Goal: Transaction & Acquisition: Purchase product/service

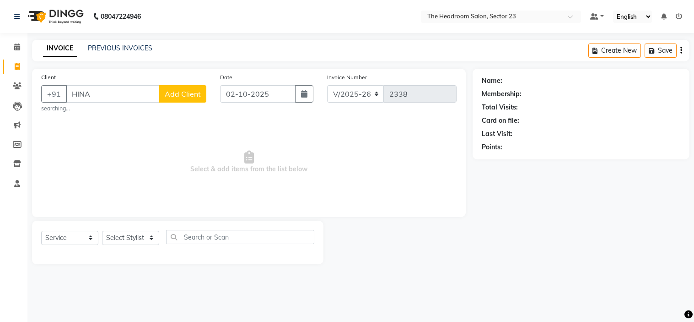
select select "6796"
select select "service"
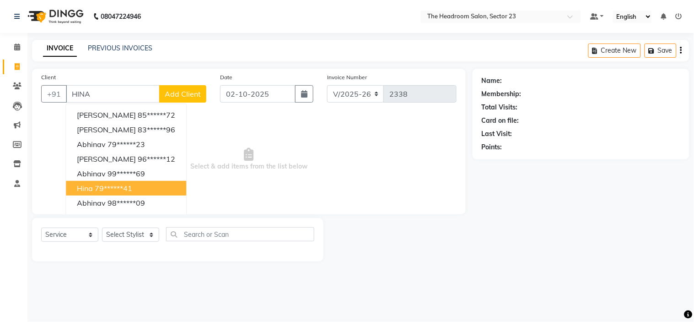
click at [119, 184] on ngb-highlight "79******41" at bounding box center [114, 188] width 38 height 9
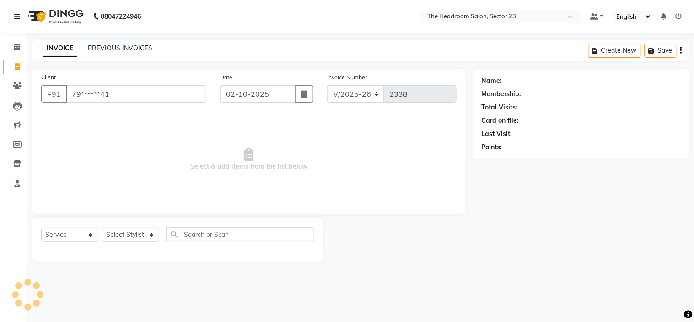
type input "79******41"
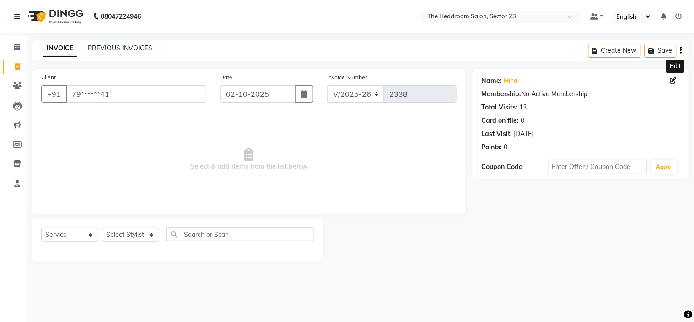
click at [672, 80] on icon at bounding box center [674, 80] width 6 height 6
select select "[DEMOGRAPHIC_DATA]"
select select "30"
select select "10"
select select "1991"
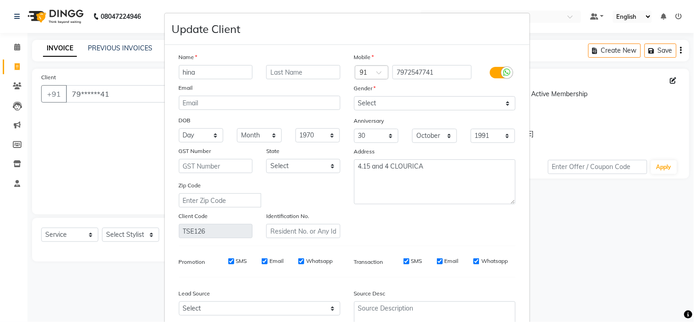
click at [20, 60] on ngb-modal-window "Update Client Name hina Email DOB Day 01 02 03 04 05 06 07 08 09 10 11 12 13 14…" at bounding box center [347, 161] width 694 height 322
click at [17, 65] on ngb-modal-window "Update Client Name hina Email DOB Day 01 02 03 04 05 06 07 08 09 10 11 12 13 14…" at bounding box center [347, 161] width 694 height 322
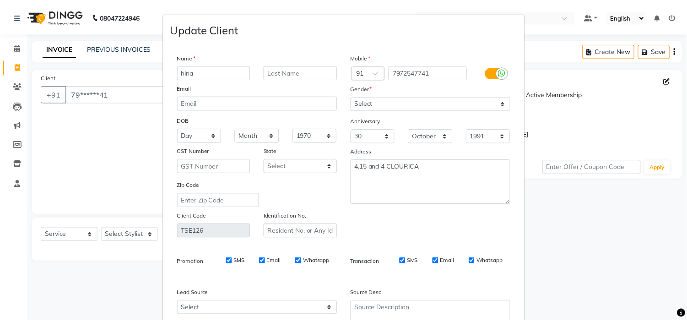
scroll to position [85, 0]
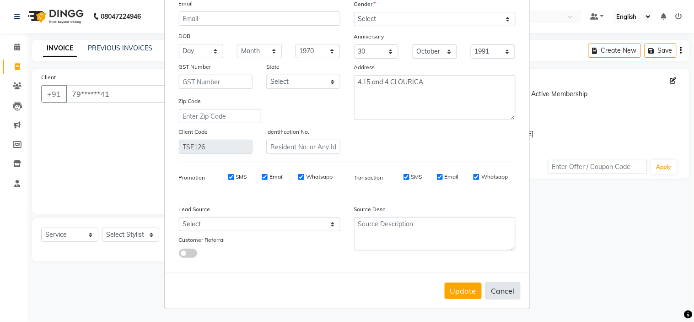
click at [500, 291] on button "Cancel" at bounding box center [503, 290] width 35 height 17
select select
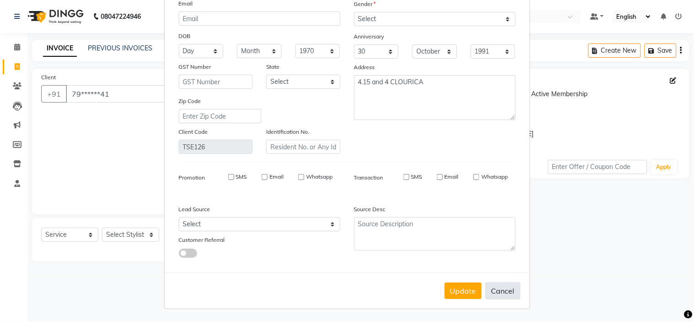
select select
checkbox input "false"
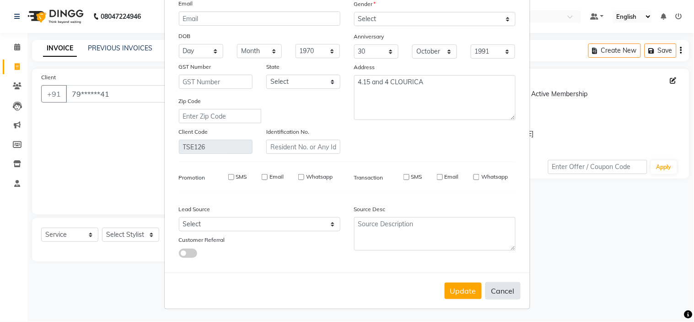
checkbox input "false"
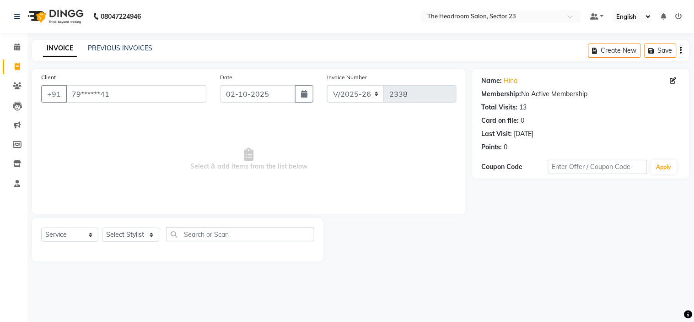
click at [19, 61] on link "Invoice" at bounding box center [14, 67] width 22 height 15
select select "service"
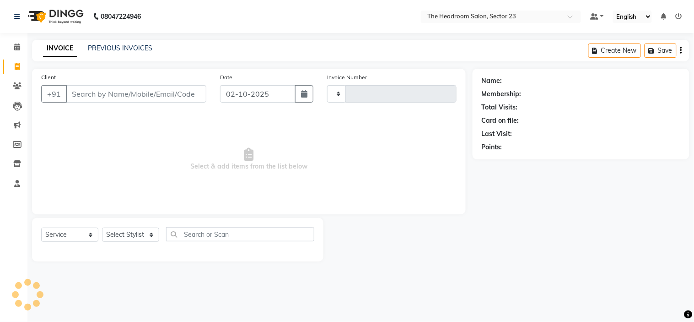
type input "2338"
select select "6796"
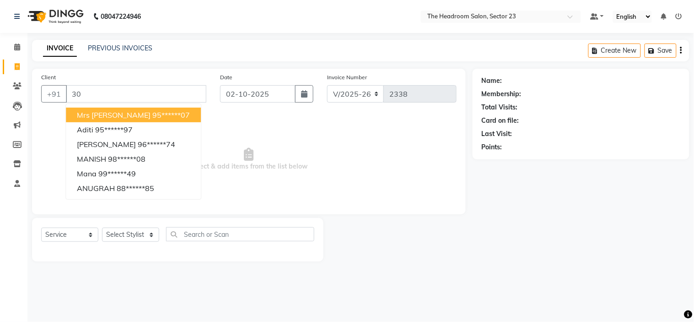
type input "3"
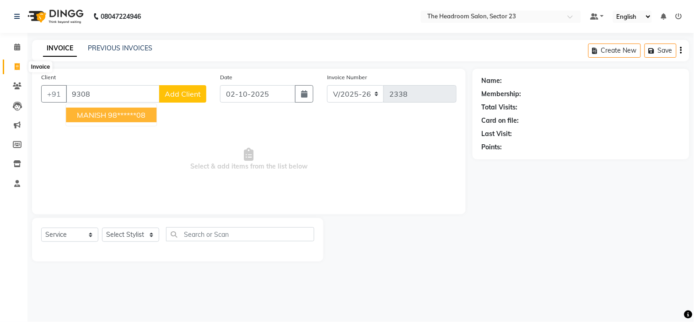
type input "9308"
click at [22, 66] on span at bounding box center [17, 67] width 16 height 11
select select "service"
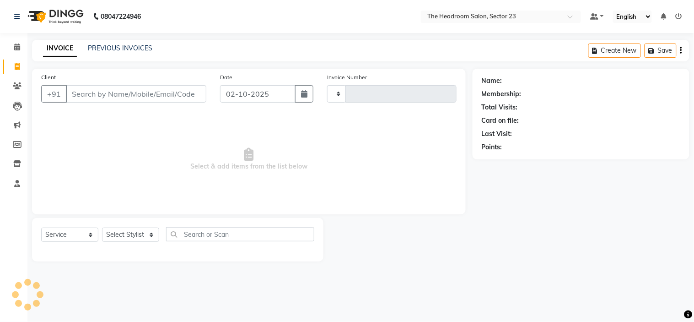
type input "2338"
select select "6796"
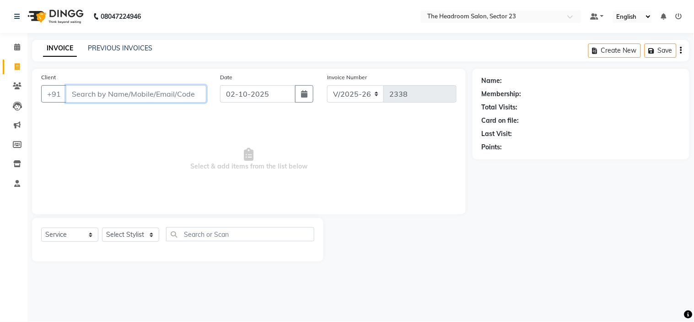
click at [130, 92] on input "Client" at bounding box center [136, 93] width 141 height 17
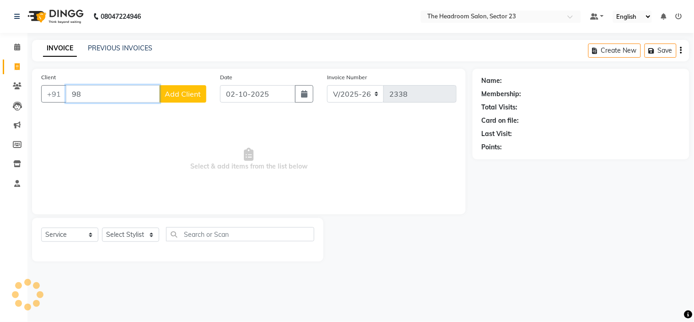
type input "9"
click at [130, 119] on ngb-highlight "98******08" at bounding box center [127, 114] width 38 height 9
type input "98******08"
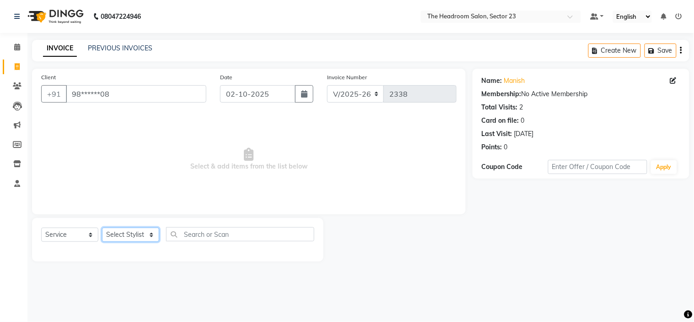
click at [133, 236] on select "Select Stylist [PERSON_NAME] [PERSON_NAME] [PERSON_NAME] Manager [PERSON_NAME] …" at bounding box center [130, 235] width 57 height 14
select select "53420"
click at [102, 228] on select "Select Stylist [PERSON_NAME] [PERSON_NAME] [PERSON_NAME] Manager [PERSON_NAME] …" at bounding box center [130, 235] width 57 height 14
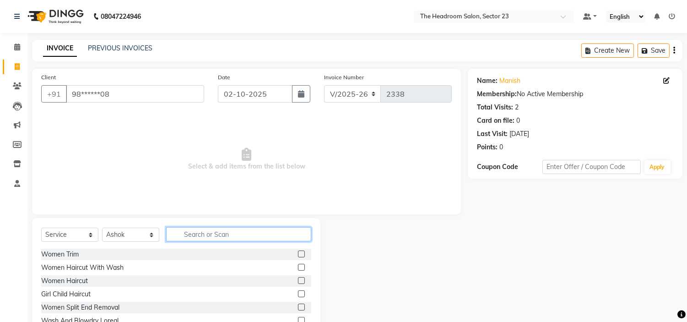
click at [184, 239] on input "text" at bounding box center [238, 234] width 145 height 14
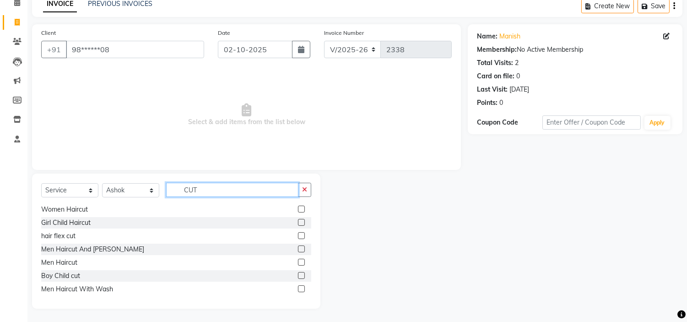
scroll to position [0, 0]
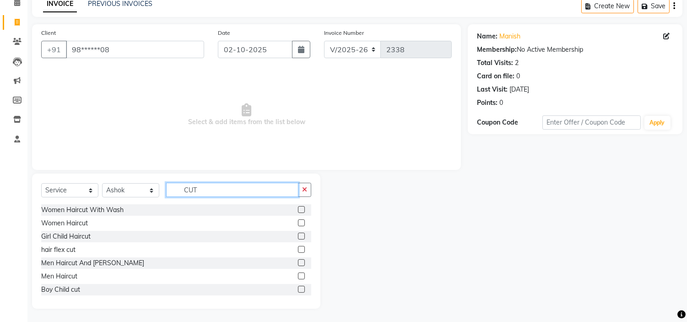
type input "CUT"
click at [298, 222] on label at bounding box center [301, 222] width 7 height 7
click at [298, 222] on input "checkbox" at bounding box center [301, 223] width 6 height 6
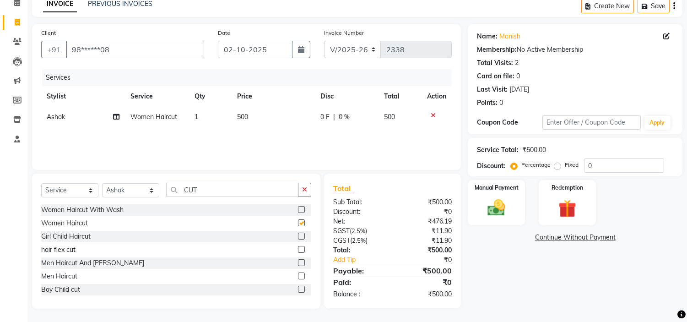
checkbox input "false"
click at [245, 117] on span "500" at bounding box center [242, 117] width 11 height 8
select select "53420"
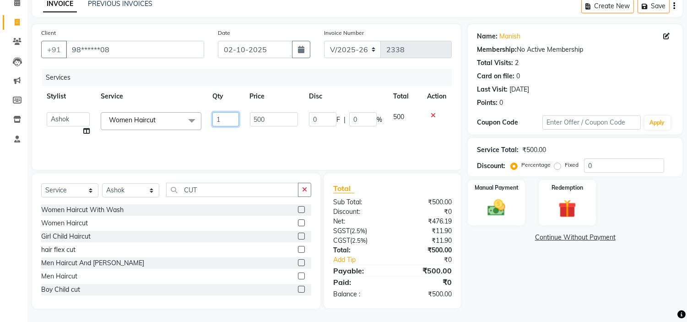
click at [229, 119] on input "1" at bounding box center [225, 119] width 26 height 14
type input "3"
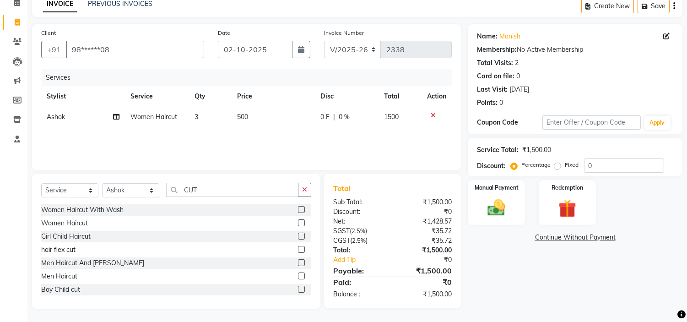
click at [249, 117] on td "500" at bounding box center [273, 117] width 83 height 21
select select "53420"
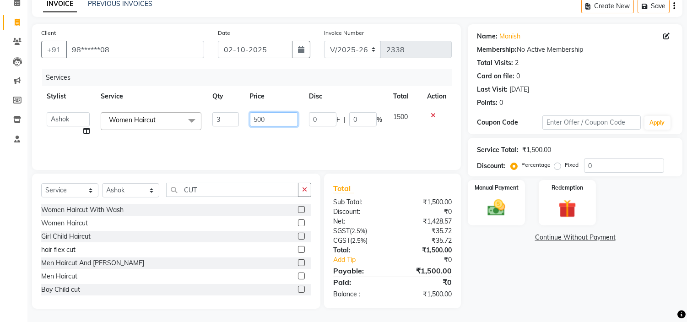
click at [272, 112] on input "500" at bounding box center [274, 119] width 48 height 14
type input "5"
type input "11"
click at [272, 112] on input "11" at bounding box center [274, 119] width 48 height 14
click at [403, 112] on td "1500" at bounding box center [405, 124] width 34 height 35
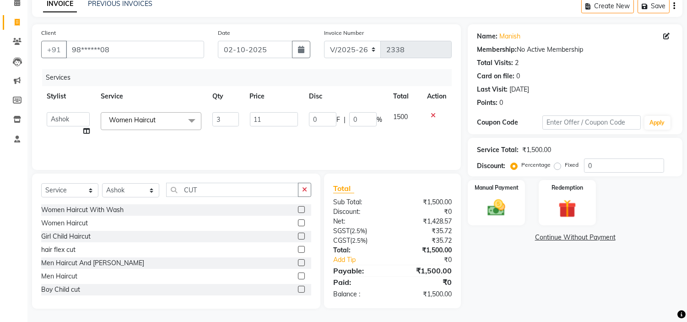
select select "53420"
click at [401, 116] on td "33" at bounding box center [405, 124] width 34 height 35
click at [399, 116] on span "33" at bounding box center [396, 117] width 7 height 8
click at [293, 114] on input "11" at bounding box center [274, 119] width 48 height 14
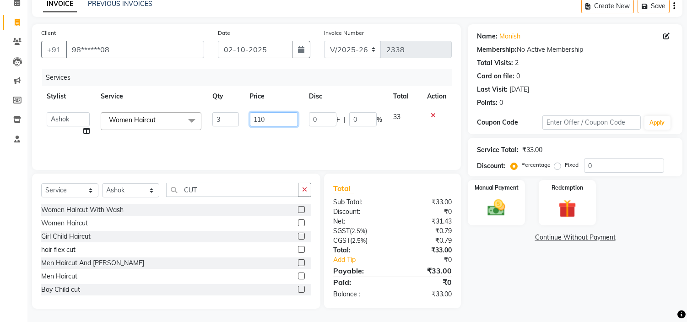
type input "1100"
click at [496, 245] on div "Name: Manish Membership: No Active Membership Total Visits: 2 Card on file: 0 L…" at bounding box center [579, 166] width 222 height 284
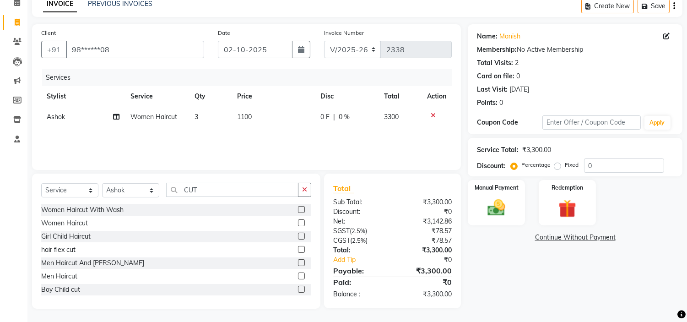
click at [398, 116] on span "3300" at bounding box center [391, 117] width 15 height 8
select select "53420"
click at [432, 113] on icon at bounding box center [433, 115] width 5 height 6
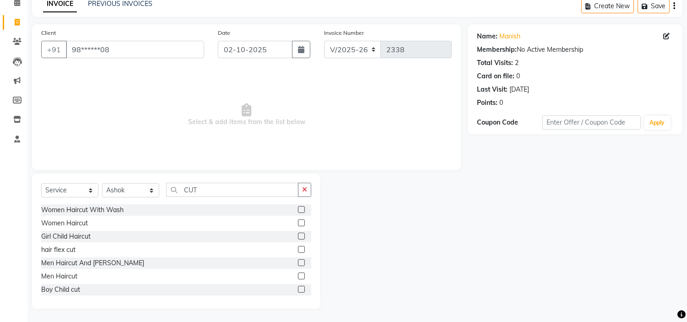
click at [15, 16] on link "Invoice" at bounding box center [14, 22] width 22 height 15
select select "service"
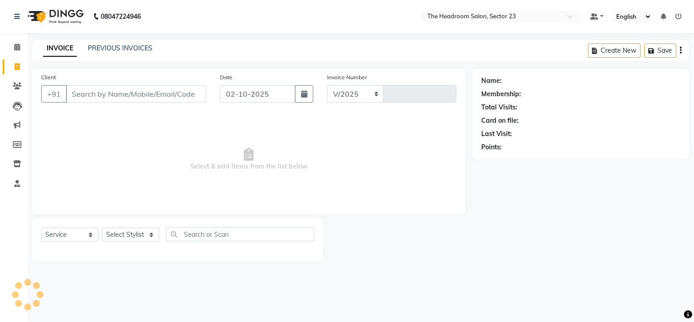
select select "6796"
type input "2338"
click at [108, 104] on div "Client +91 ''" at bounding box center [123, 91] width 179 height 38
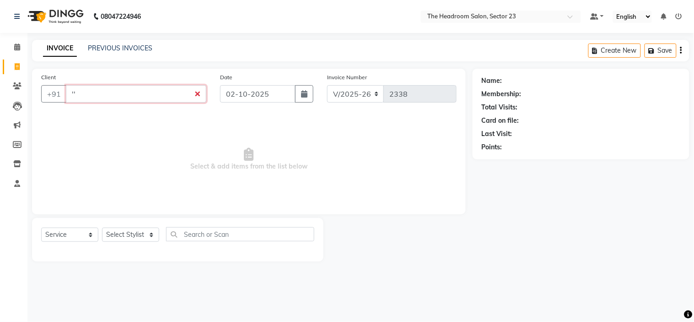
click at [98, 92] on input "''" at bounding box center [136, 93] width 141 height 17
type input "'"
type input "9"
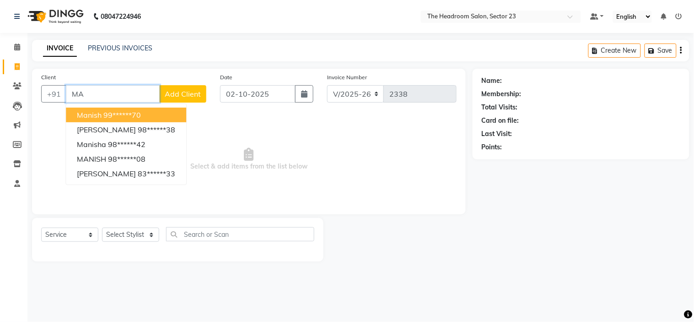
type input "M"
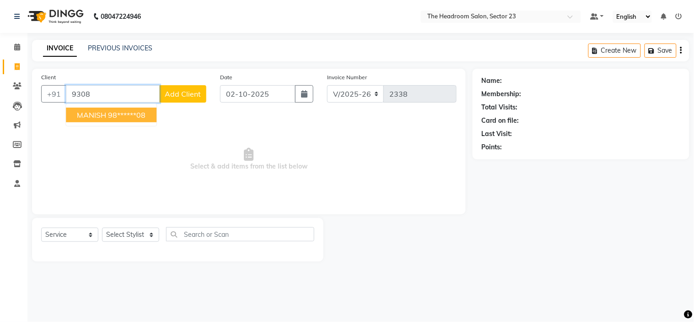
click at [115, 114] on ngb-highlight "98******08" at bounding box center [127, 114] width 38 height 9
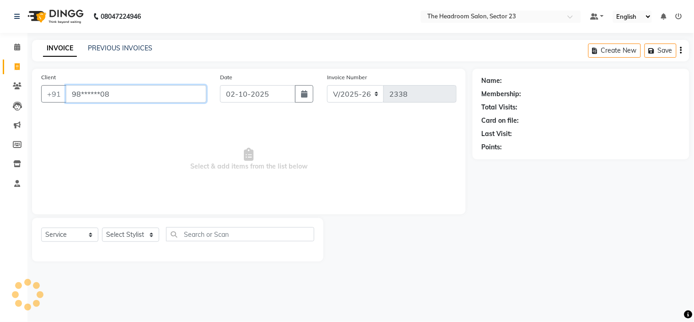
type input "98******08"
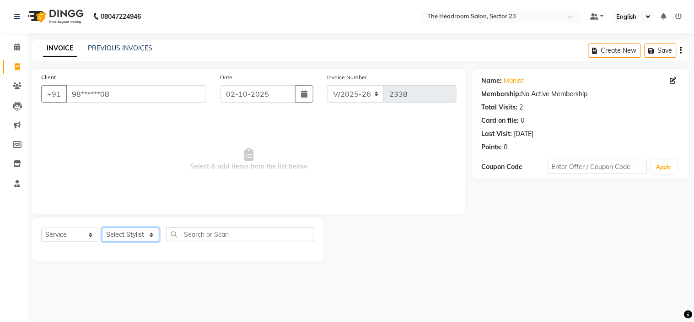
click at [124, 237] on select "Select Stylist [PERSON_NAME] [PERSON_NAME] [PERSON_NAME] Manager [PERSON_NAME] …" at bounding box center [130, 235] width 57 height 14
select select "53420"
click at [102, 228] on select "Select Stylist [PERSON_NAME] [PERSON_NAME] [PERSON_NAME] Manager [PERSON_NAME] …" at bounding box center [130, 235] width 57 height 14
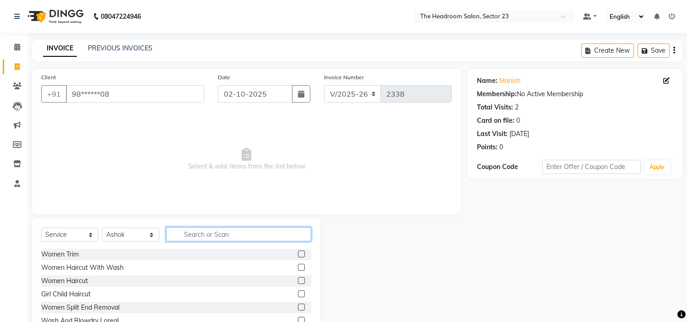
click at [199, 237] on input "text" at bounding box center [238, 234] width 145 height 14
click at [298, 281] on label at bounding box center [301, 280] width 7 height 7
click at [298, 281] on input "checkbox" at bounding box center [301, 281] width 6 height 6
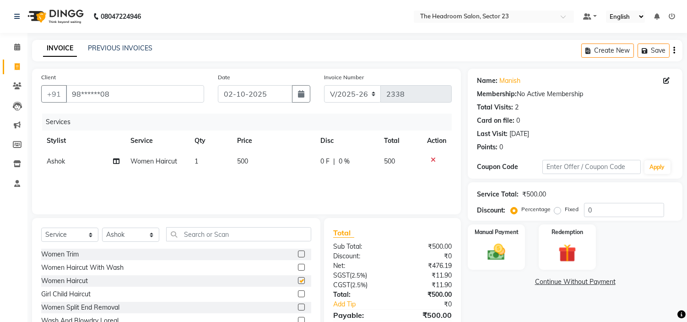
checkbox input "false"
click at [195, 160] on span "1" at bounding box center [197, 161] width 4 height 8
select select "53420"
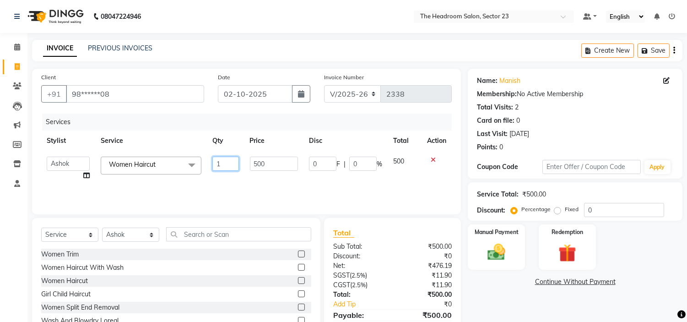
click at [232, 164] on input "1" at bounding box center [225, 164] width 26 height 14
type input "2"
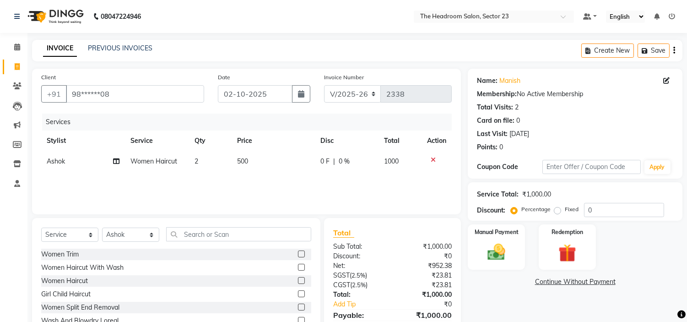
click at [254, 157] on td "500" at bounding box center [273, 161] width 83 height 21
select select "53420"
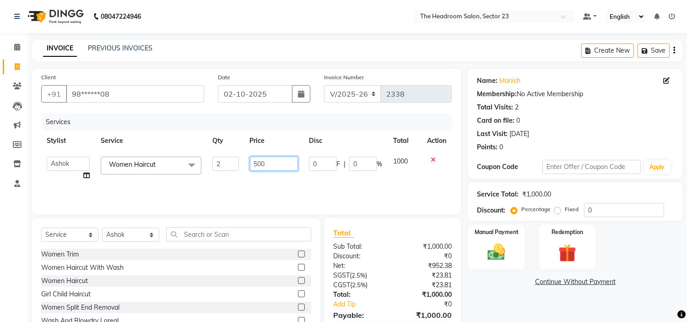
click at [281, 162] on input "500" at bounding box center [274, 164] width 48 height 14
type input "5"
type input "400"
click at [508, 288] on div "Name: Manish Membership: No Active Membership Total Visits: 2 Card on file: 0 L…" at bounding box center [579, 211] width 222 height 284
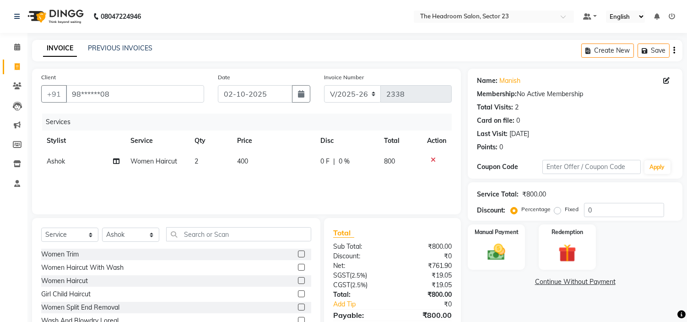
click at [298, 253] on label at bounding box center [301, 253] width 7 height 7
click at [298, 253] on input "checkbox" at bounding box center [301, 254] width 6 height 6
checkbox input "false"
click at [249, 177] on td "350" at bounding box center [273, 182] width 83 height 21
select select "53420"
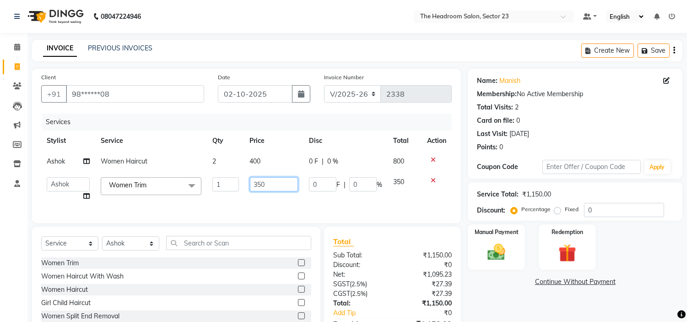
click at [275, 182] on input "350" at bounding box center [274, 184] width 48 height 14
type input "300"
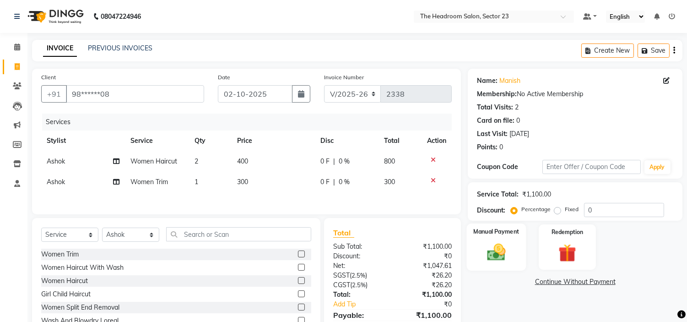
click at [499, 252] on img at bounding box center [497, 253] width 30 height 22
click at [564, 280] on span "CASH" at bounding box center [562, 282] width 20 height 11
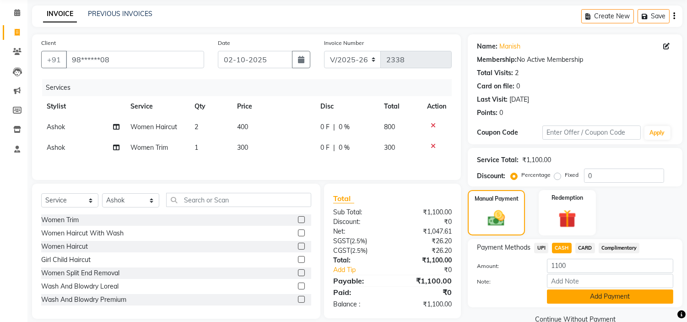
scroll to position [52, 0]
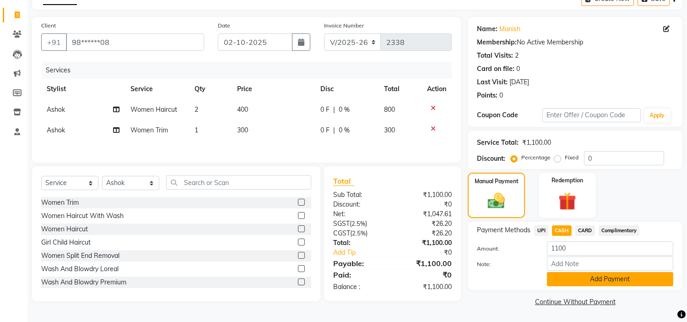
click at [614, 282] on button "Add Payment" at bounding box center [610, 279] width 126 height 14
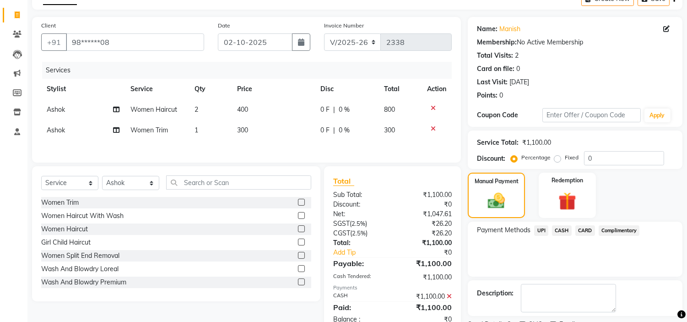
scroll to position [90, 0]
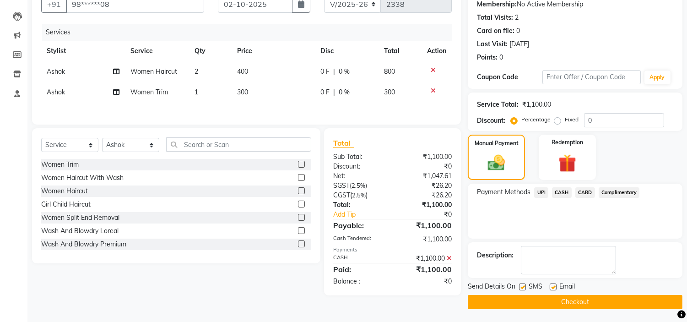
click at [590, 301] on button "Checkout" at bounding box center [575, 302] width 215 height 14
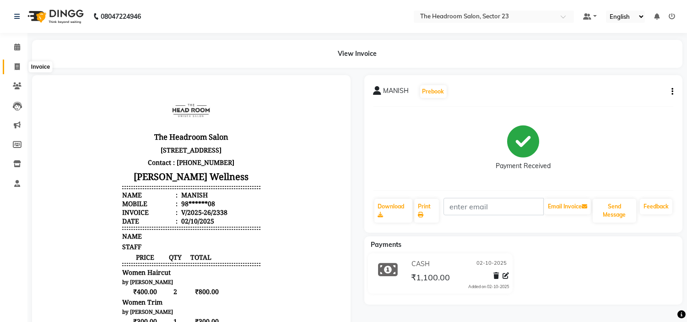
click at [11, 62] on span at bounding box center [17, 67] width 16 height 11
select select "service"
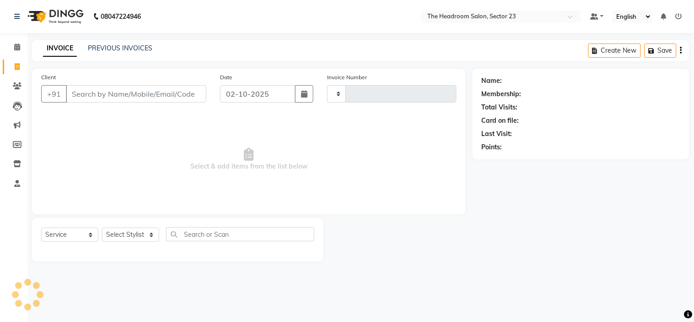
type input "2339"
select select "6796"
click at [129, 48] on link "PREVIOUS INVOICES" at bounding box center [120, 48] width 65 height 8
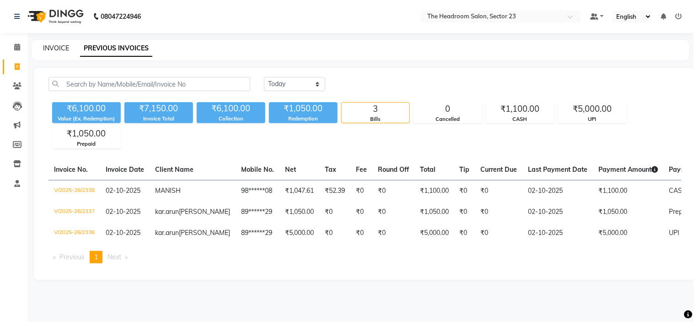
click at [62, 45] on link "INVOICE" at bounding box center [56, 48] width 26 height 8
select select "service"
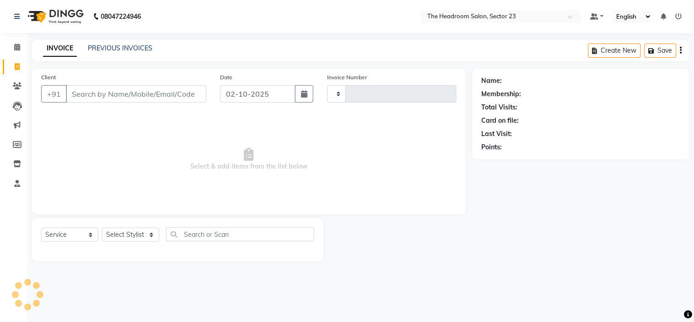
type input "2339"
select select "6796"
click at [114, 96] on input "Client" at bounding box center [136, 93] width 141 height 17
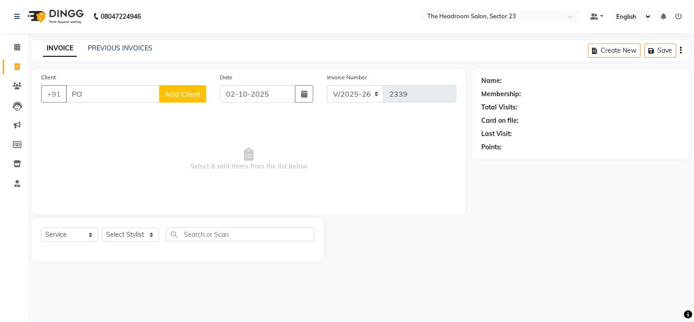
type input "P"
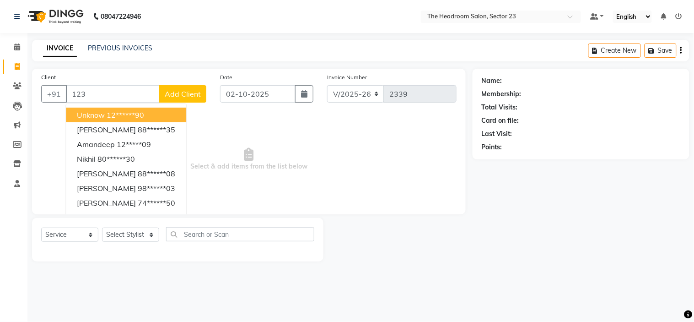
click at [113, 108] on button "Unknow 12******90" at bounding box center [126, 115] width 120 height 15
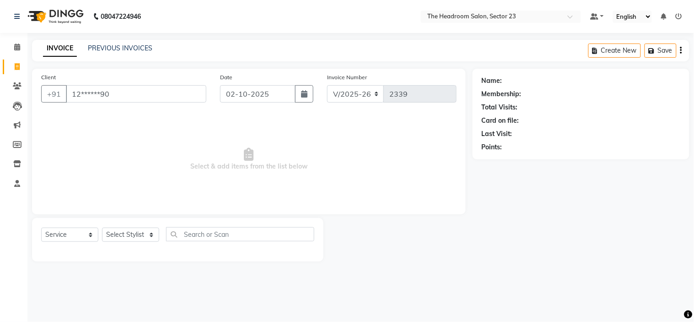
type input "12******90"
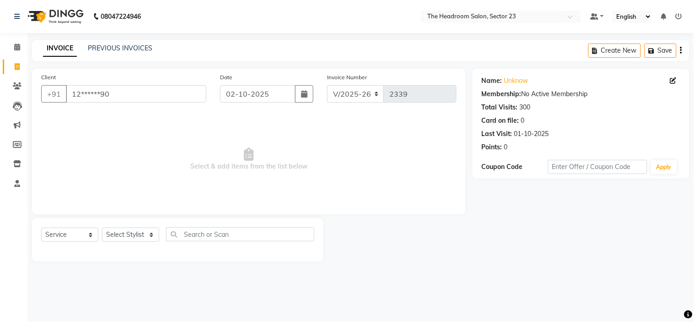
click at [134, 227] on div "Select Service Product Membership Package Voucher Prepaid Gift Card Select Styl…" at bounding box center [177, 238] width 273 height 22
click at [130, 235] on select "Select Stylist [PERSON_NAME] [PERSON_NAME] [PERSON_NAME] Manager [PERSON_NAME] …" at bounding box center [130, 235] width 57 height 14
select select "53421"
click at [102, 228] on select "Select Stylist [PERSON_NAME] [PERSON_NAME] [PERSON_NAME] Manager [PERSON_NAME] …" at bounding box center [130, 235] width 57 height 14
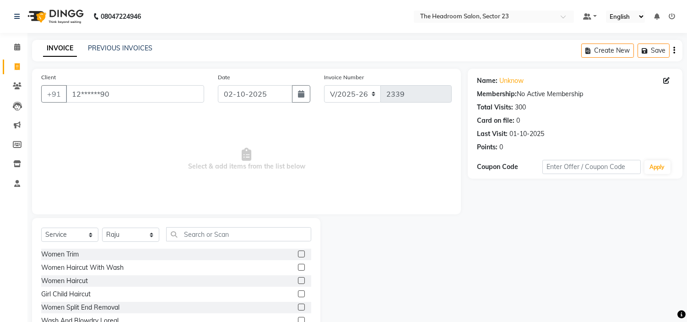
click at [298, 319] on label at bounding box center [301, 320] width 7 height 7
click at [298, 319] on input "checkbox" at bounding box center [301, 321] width 6 height 6
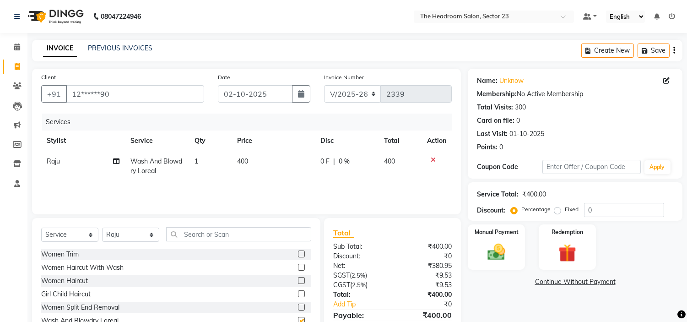
checkbox input "false"
click at [243, 163] on span "400" at bounding box center [242, 161] width 11 height 8
select select "53421"
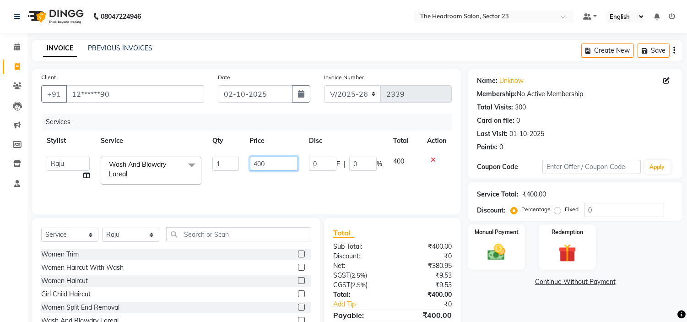
click at [267, 163] on input "400" at bounding box center [274, 164] width 48 height 14
type input "4"
type input "500"
click at [498, 250] on img at bounding box center [497, 253] width 30 height 22
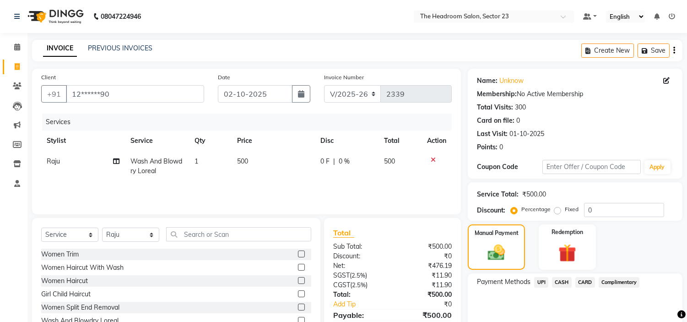
click at [541, 284] on span "UPI" at bounding box center [541, 282] width 14 height 11
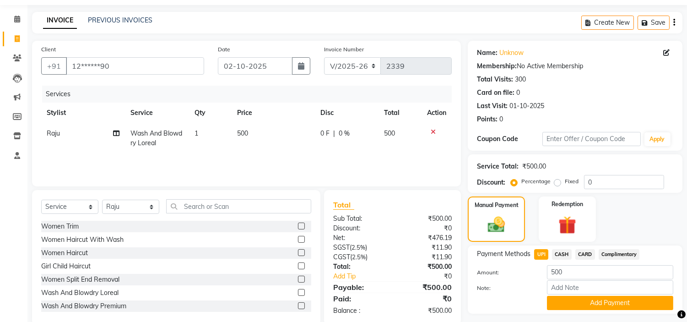
scroll to position [52, 0]
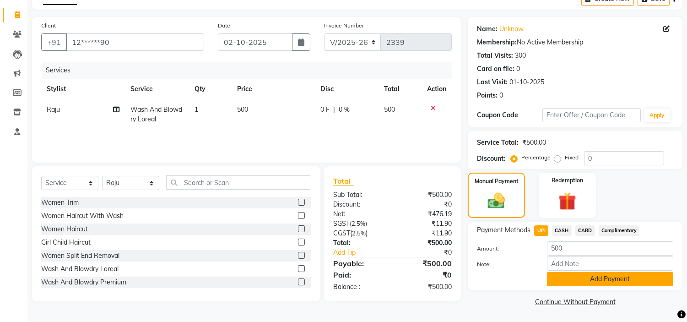
click at [594, 281] on button "Add Payment" at bounding box center [610, 279] width 126 height 14
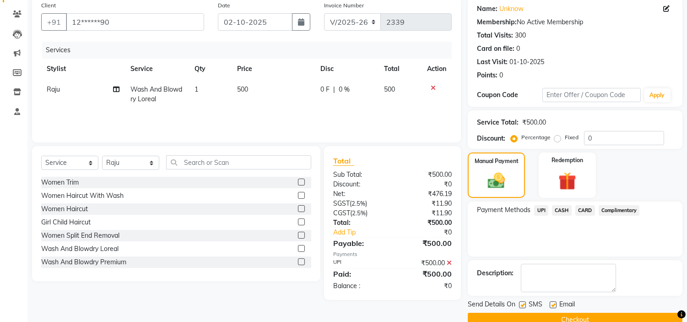
scroll to position [90, 0]
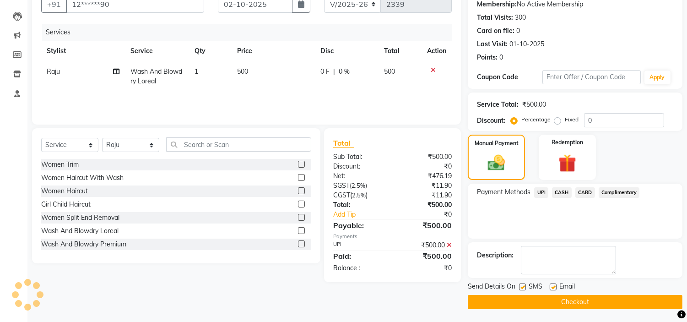
click at [569, 306] on button "Checkout" at bounding box center [575, 302] width 215 height 14
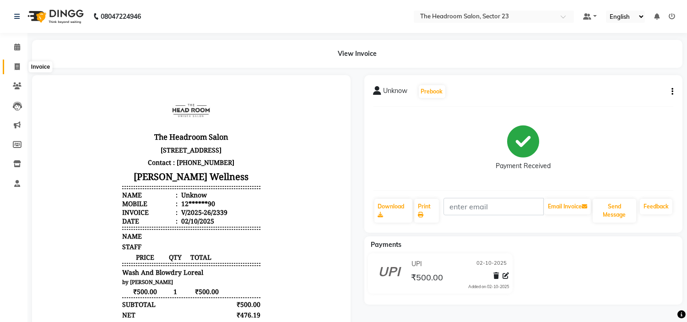
click at [17, 69] on icon at bounding box center [17, 66] width 5 height 7
select select "service"
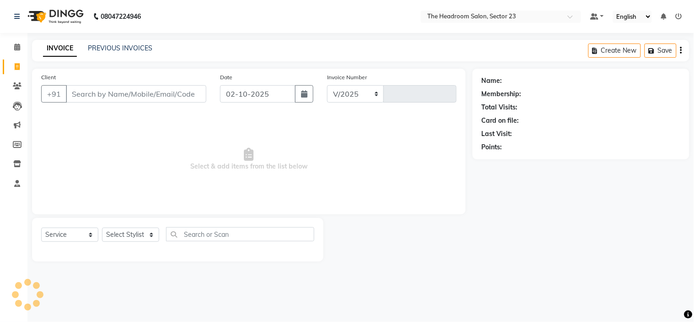
select select "6796"
type input "2340"
click at [114, 98] on input "Client" at bounding box center [136, 93] width 141 height 17
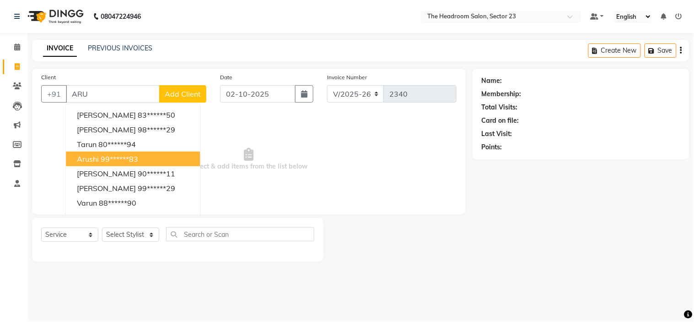
click at [96, 159] on span "Arushi" at bounding box center [88, 158] width 22 height 9
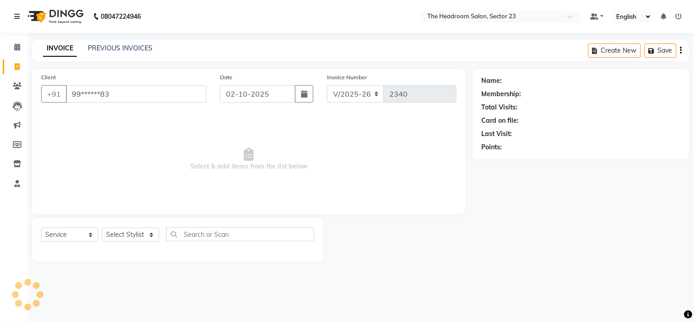
type input "99******83"
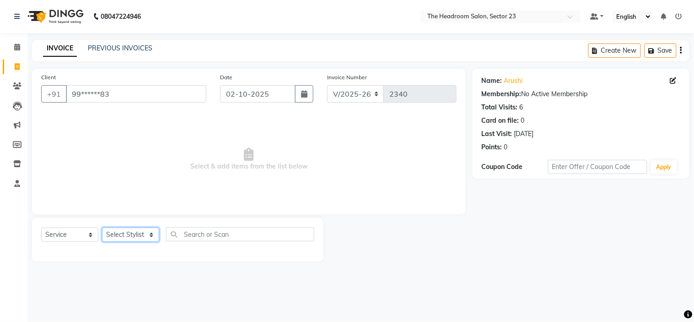
click at [130, 238] on select "Select Stylist [PERSON_NAME] [PERSON_NAME] [PERSON_NAME] Manager [PERSON_NAME] …" at bounding box center [130, 235] width 57 height 14
select select "81462"
click at [102, 228] on select "Select Stylist [PERSON_NAME] [PERSON_NAME] [PERSON_NAME] Manager [PERSON_NAME] …" at bounding box center [130, 235] width 57 height 14
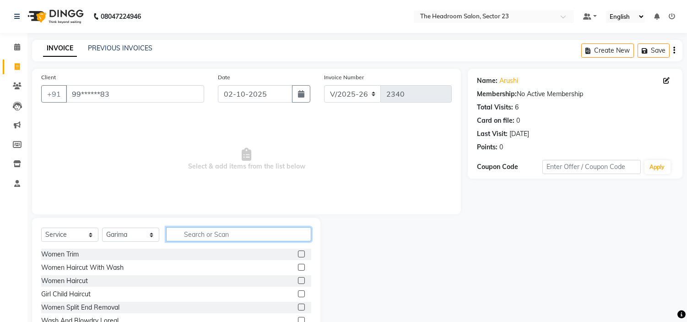
click at [193, 237] on input "text" at bounding box center [238, 234] width 145 height 14
type input "EYE"
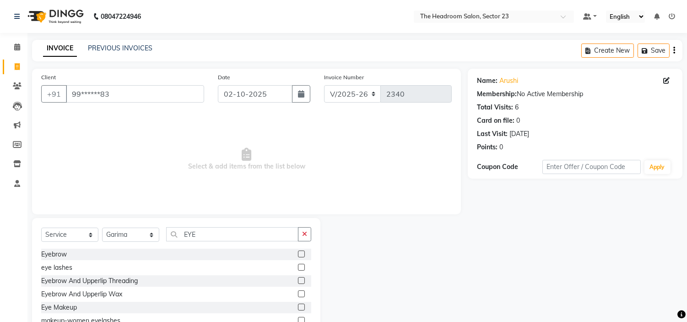
click at [298, 280] on label at bounding box center [301, 280] width 7 height 7
click at [298, 280] on input "checkbox" at bounding box center [301, 281] width 6 height 6
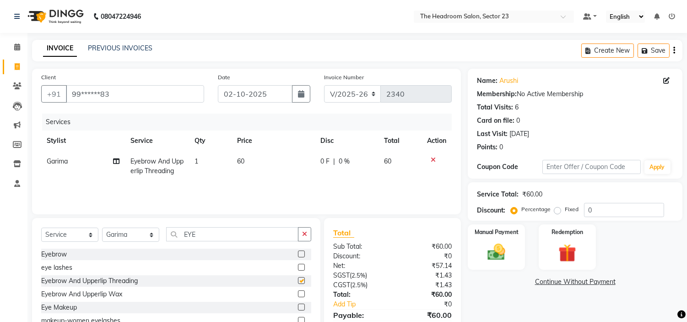
checkbox input "false"
click at [200, 227] on div "Select Service Product Membership Package Voucher Prepaid Gift Card Select Styl…" at bounding box center [176, 285] width 288 height 135
click at [200, 227] on input "EYE" at bounding box center [232, 234] width 132 height 14
type input "E"
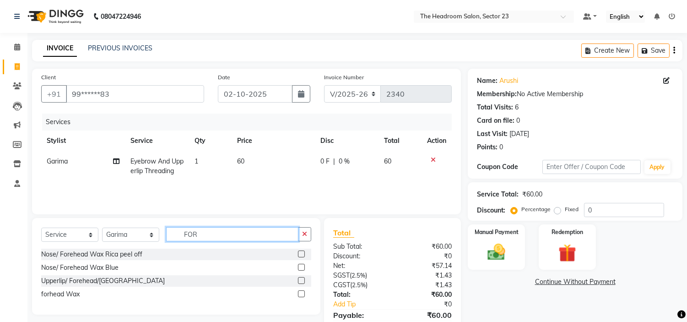
type input "FOR"
click at [300, 279] on label at bounding box center [301, 280] width 7 height 7
click at [300, 279] on input "checkbox" at bounding box center [301, 281] width 6 height 6
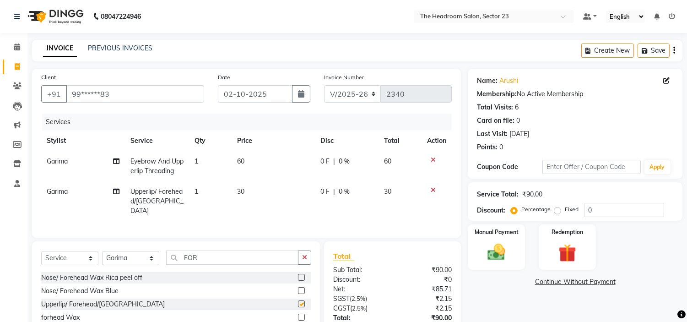
checkbox input "false"
click at [496, 249] on img at bounding box center [497, 253] width 30 height 22
click at [541, 278] on span "UPI" at bounding box center [541, 282] width 14 height 11
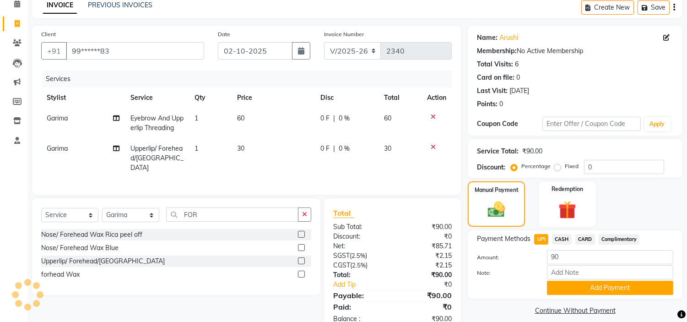
scroll to position [65, 0]
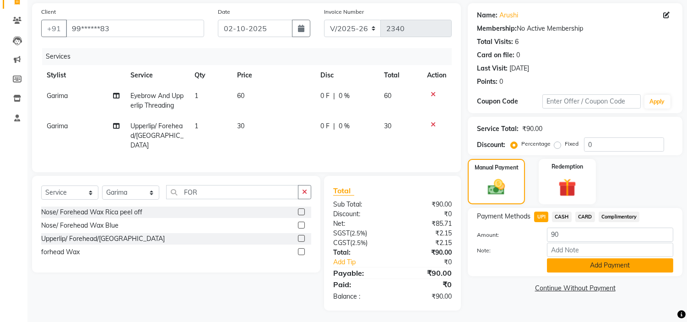
click at [592, 261] on button "Add Payment" at bounding box center [610, 265] width 126 height 14
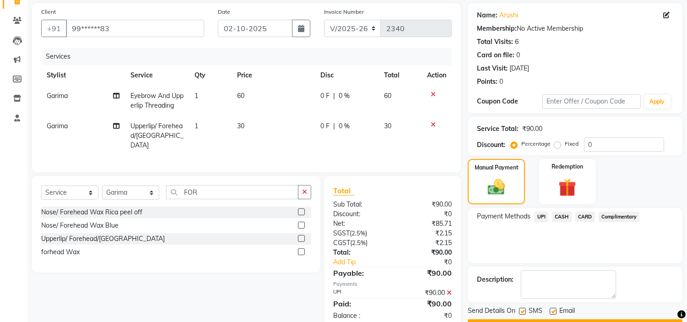
click at [686, 303] on div "Name: [PERSON_NAME] Membership: No Active Membership Total Visits: 6 Card on fi…" at bounding box center [579, 168] width 222 height 330
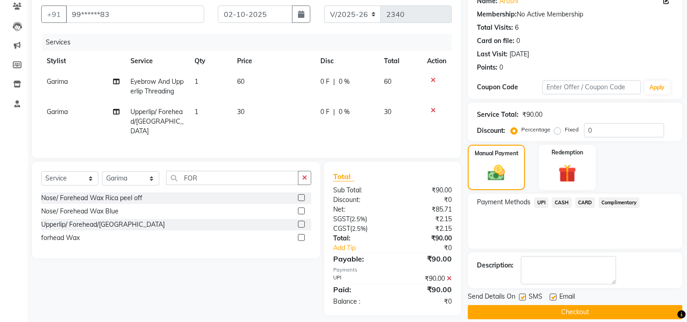
scroll to position [90, 0]
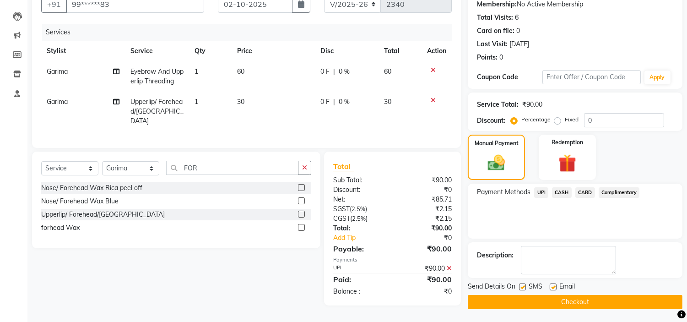
click at [615, 296] on button "Checkout" at bounding box center [575, 302] width 215 height 14
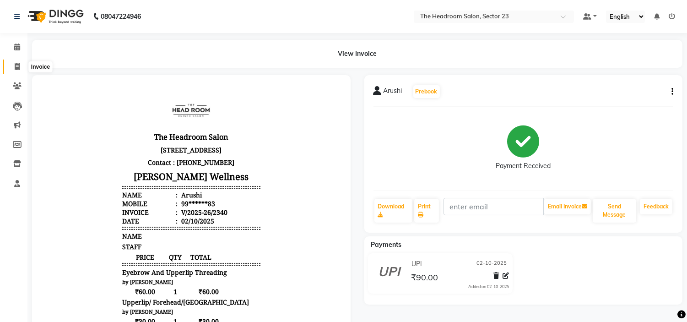
click at [22, 66] on span at bounding box center [17, 67] width 16 height 11
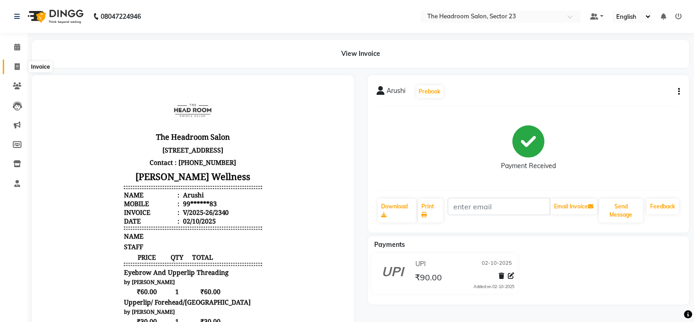
select select "service"
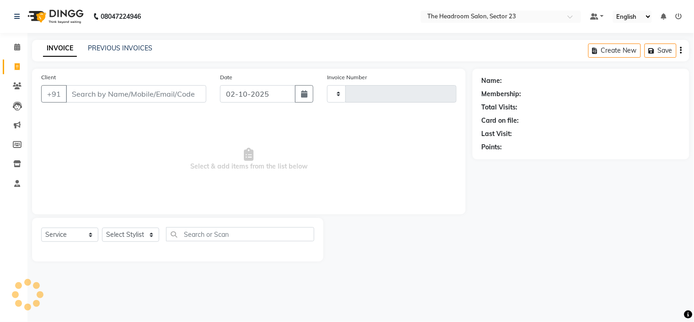
type input "2341"
select select "6796"
click at [130, 48] on link "PREVIOUS INVOICES" at bounding box center [120, 48] width 65 height 8
